Goal: Check status: Check status

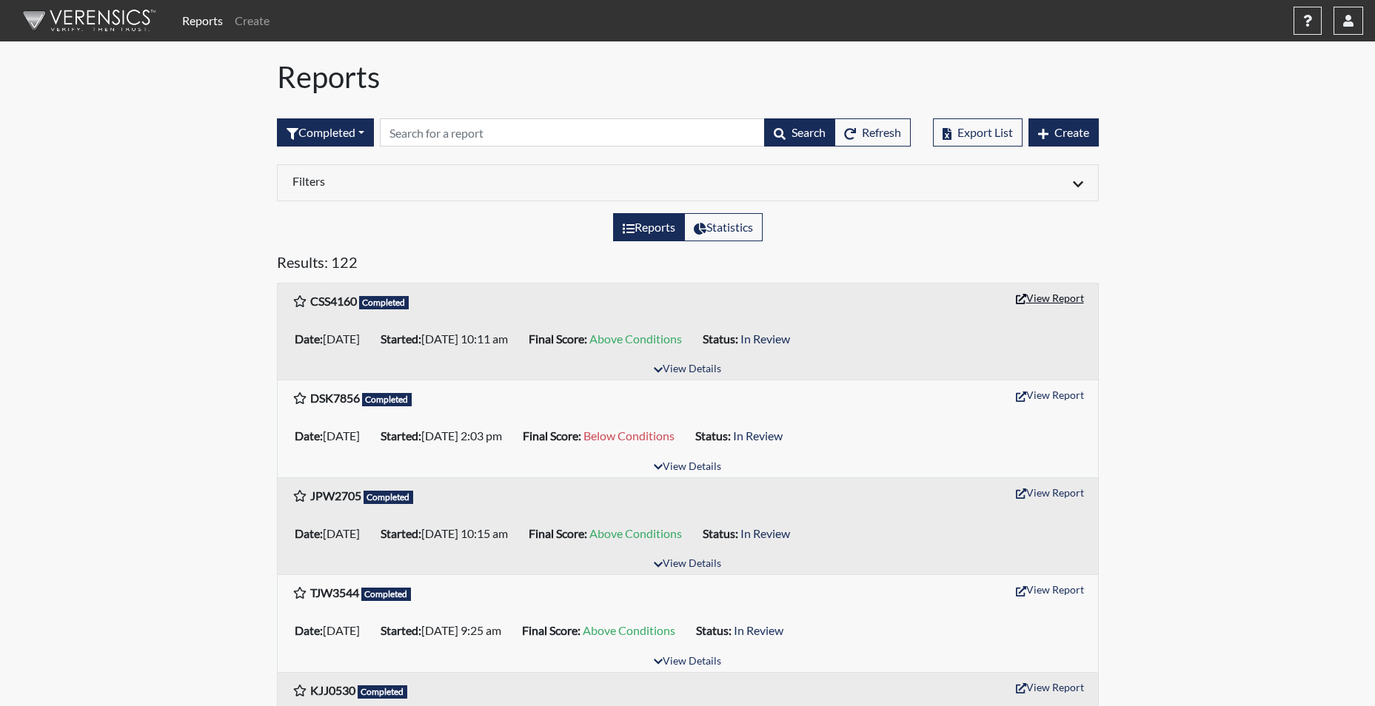
click at [1048, 300] on button "View Report" at bounding box center [1049, 297] width 81 height 23
click at [1058, 391] on button "View Report" at bounding box center [1049, 394] width 81 height 23
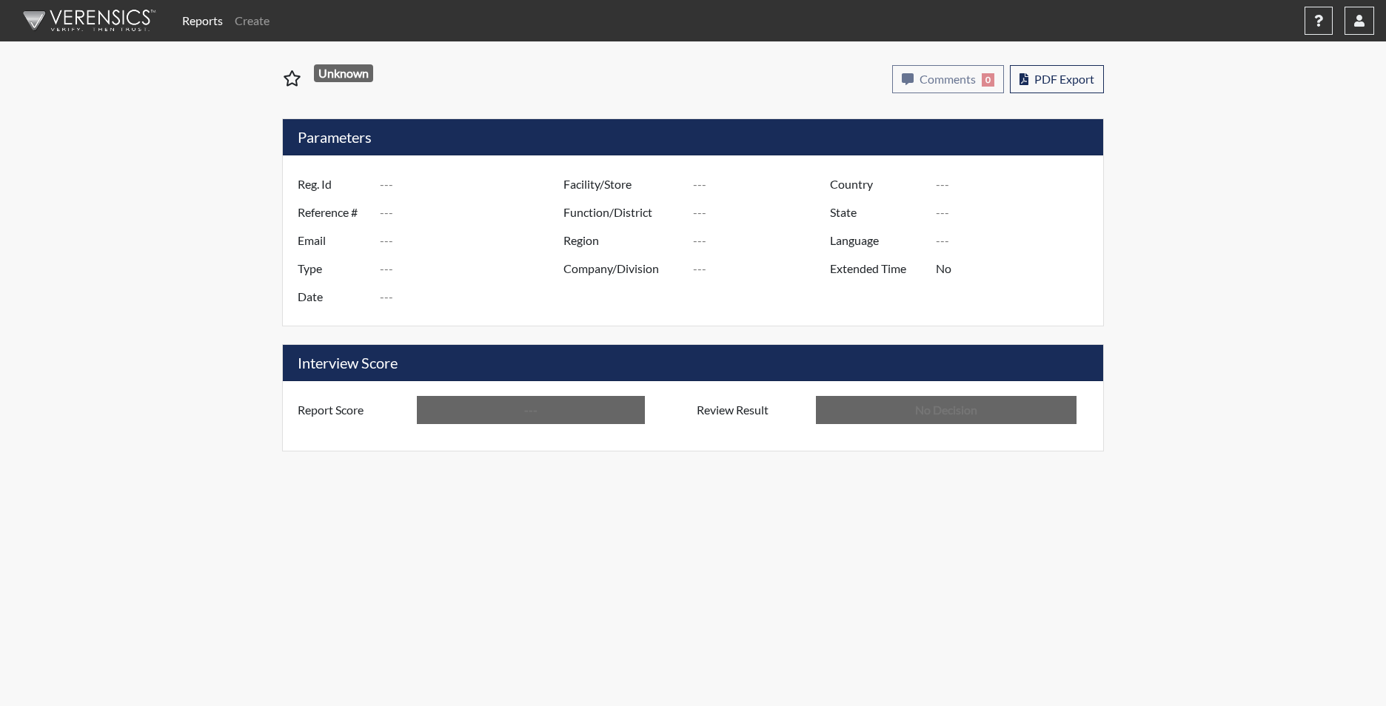
type input "CSS4160"
type input "51715"
type input "---"
type input "Corrections Pre-Employment"
type input "Oct 14, 2025"
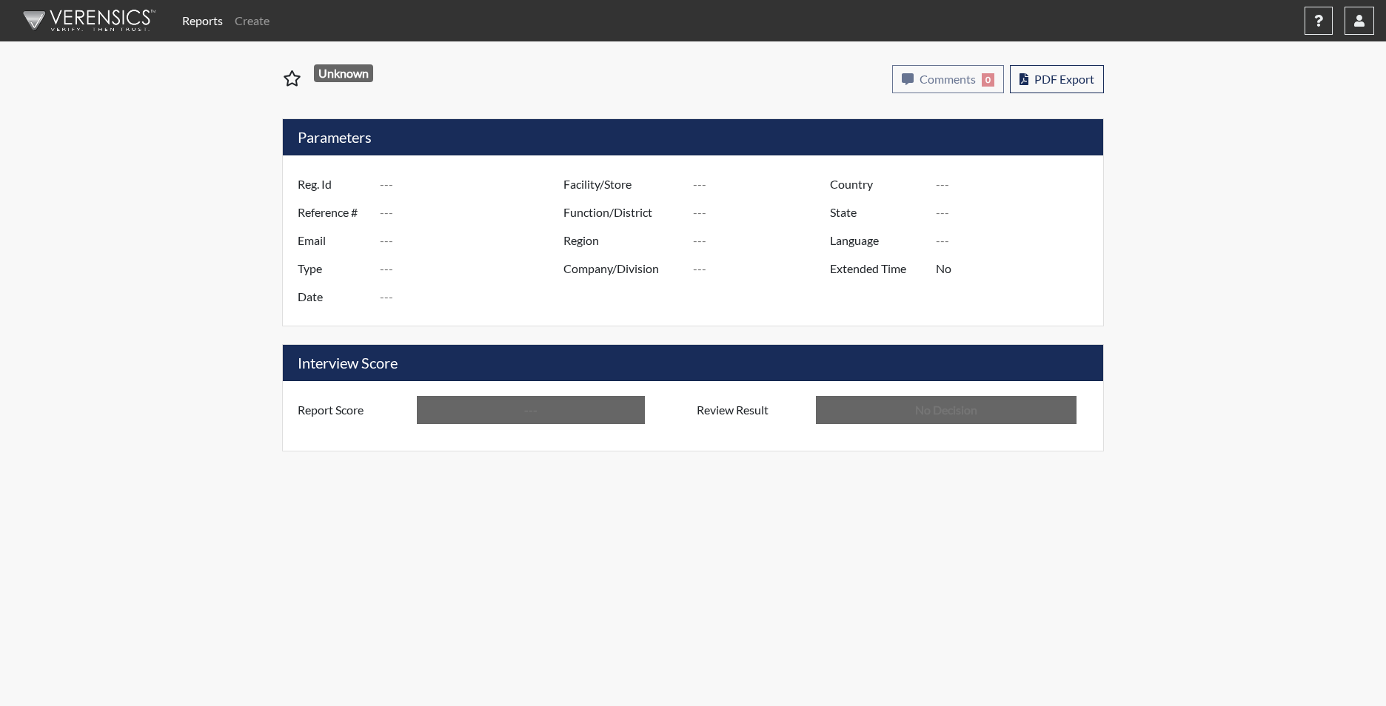
type input "[PERSON_NAME]"
type input "[GEOGRAPHIC_DATA]"
type input "[US_STATE]"
type input "English"
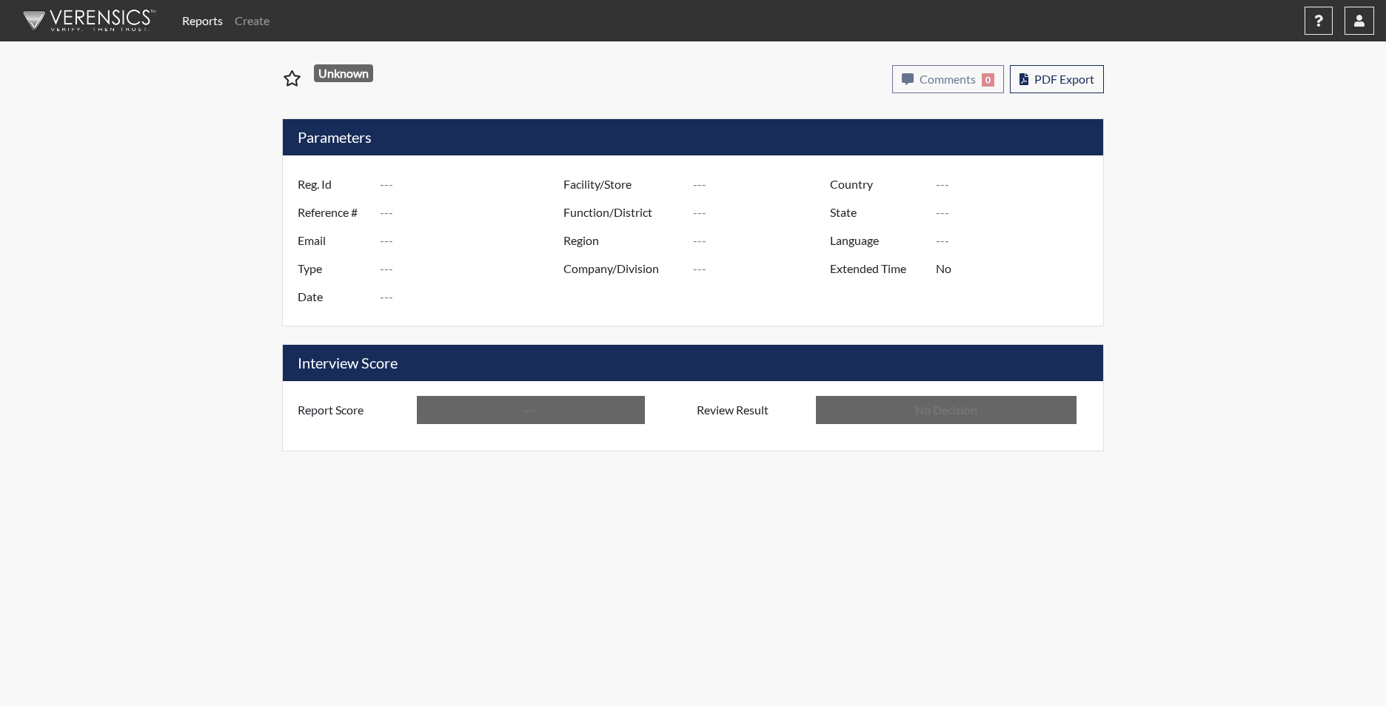
type input "Above Conditions"
type input "In Review"
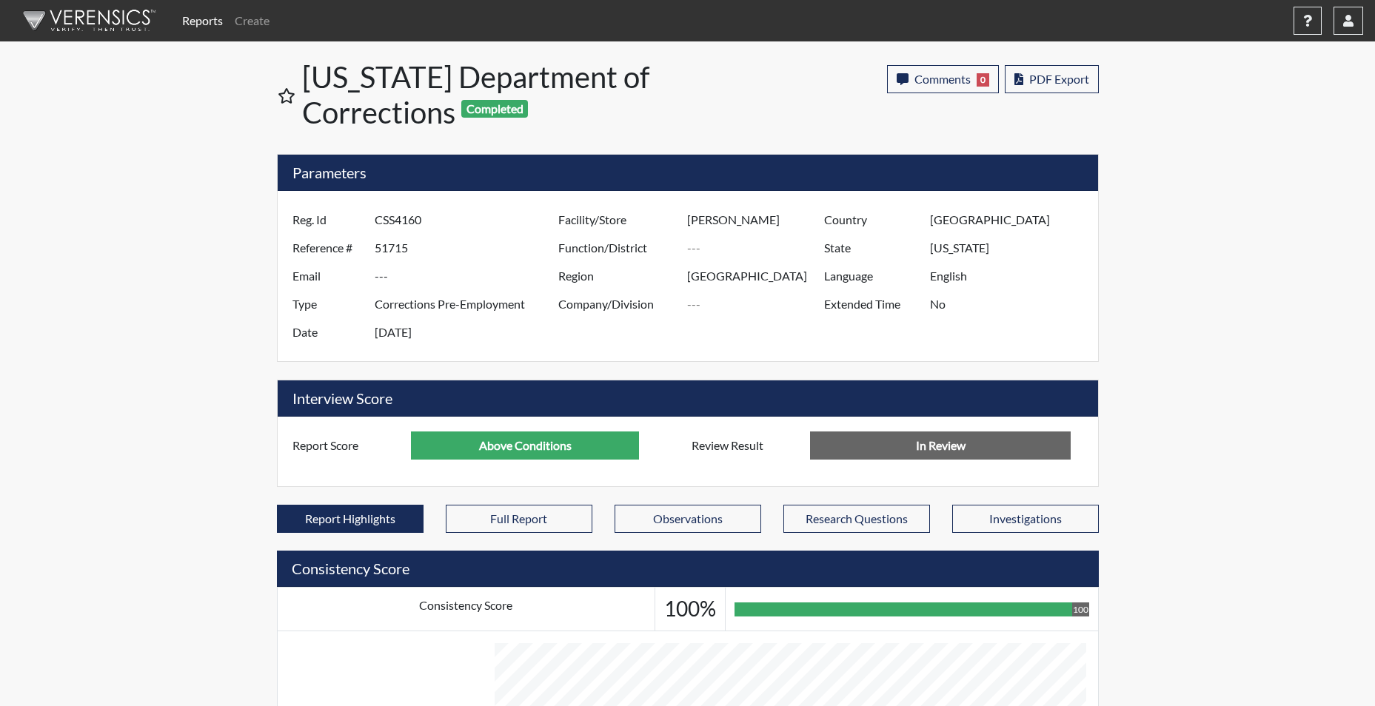
scroll to position [739935, 739566]
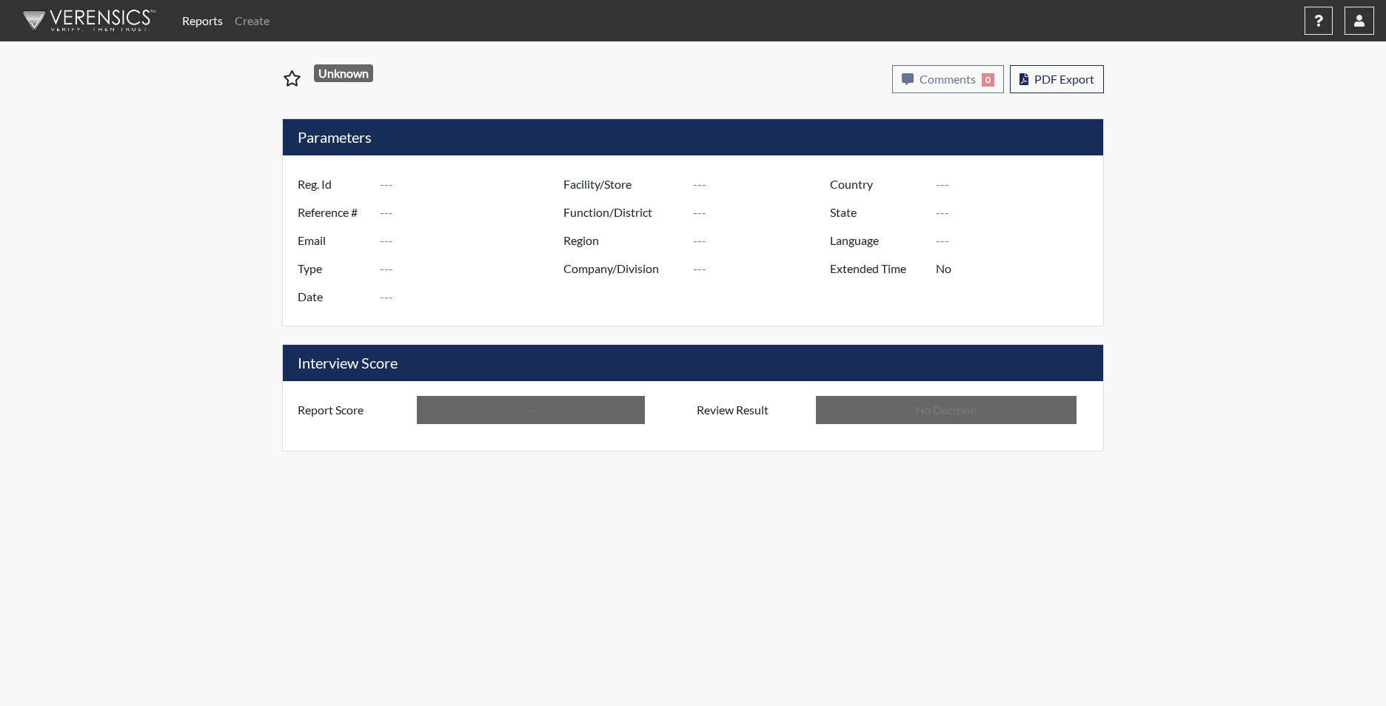
type input "DSK7856"
type input "51686"
type input "---"
type input "Corrections Pre-Employment"
type input "Oct 9, 2025"
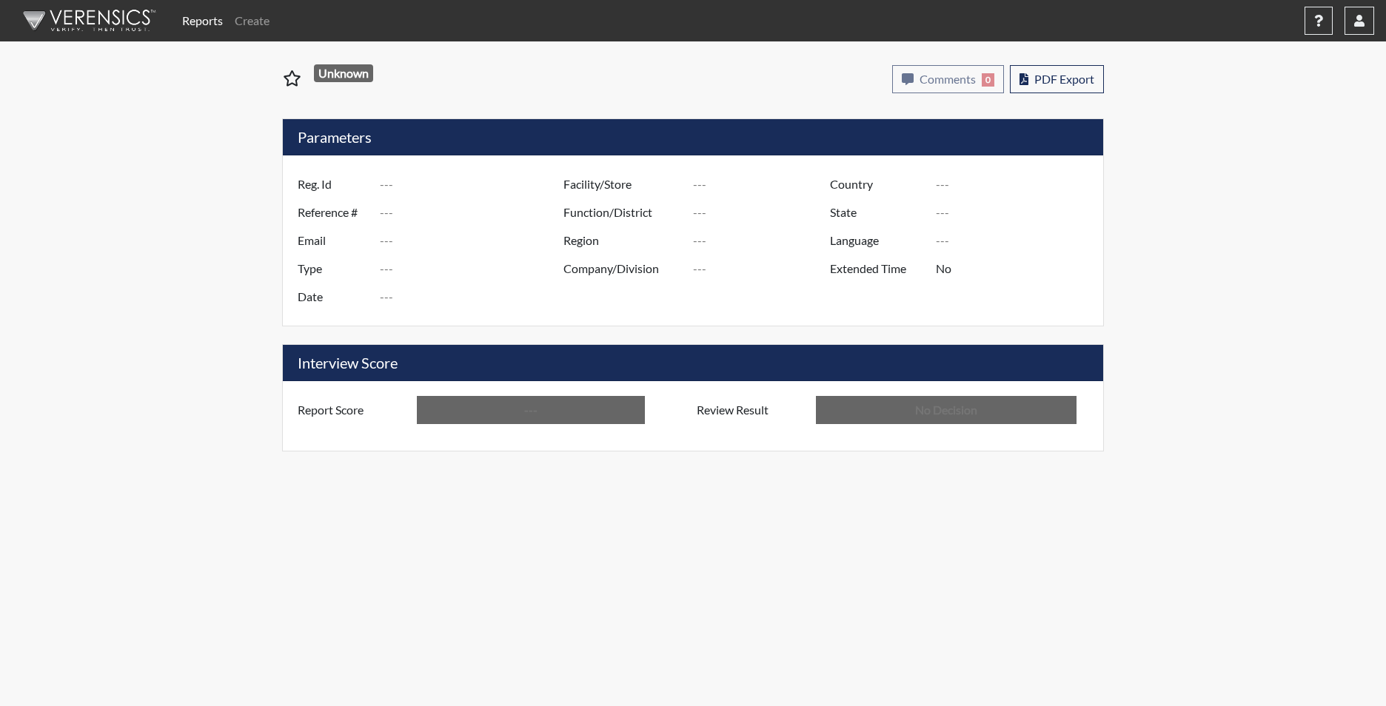
type input "[GEOGRAPHIC_DATA]"
type input "[US_STATE]"
type input "English"
type input "Below Conditions"
type input "In Review"
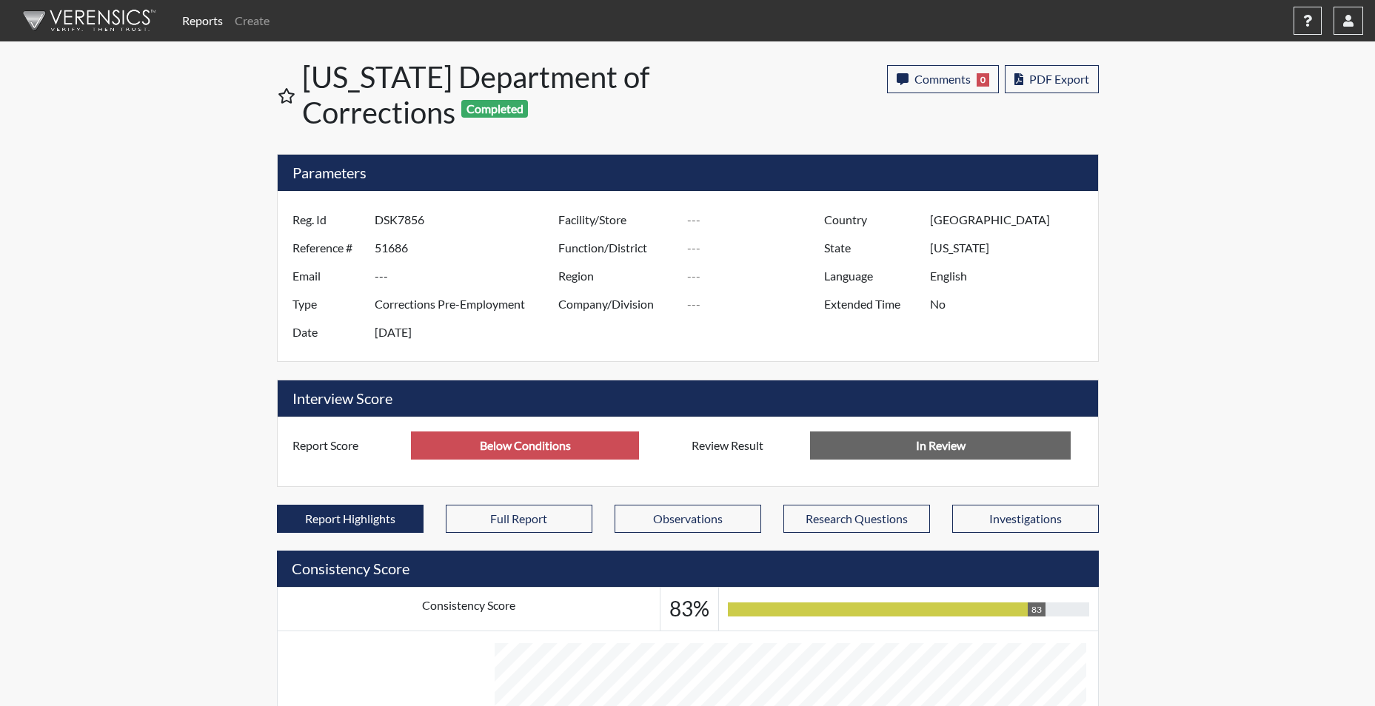
click at [693, 227] on input "text" at bounding box center [757, 220] width 141 height 28
